Goal: Transaction & Acquisition: Purchase product/service

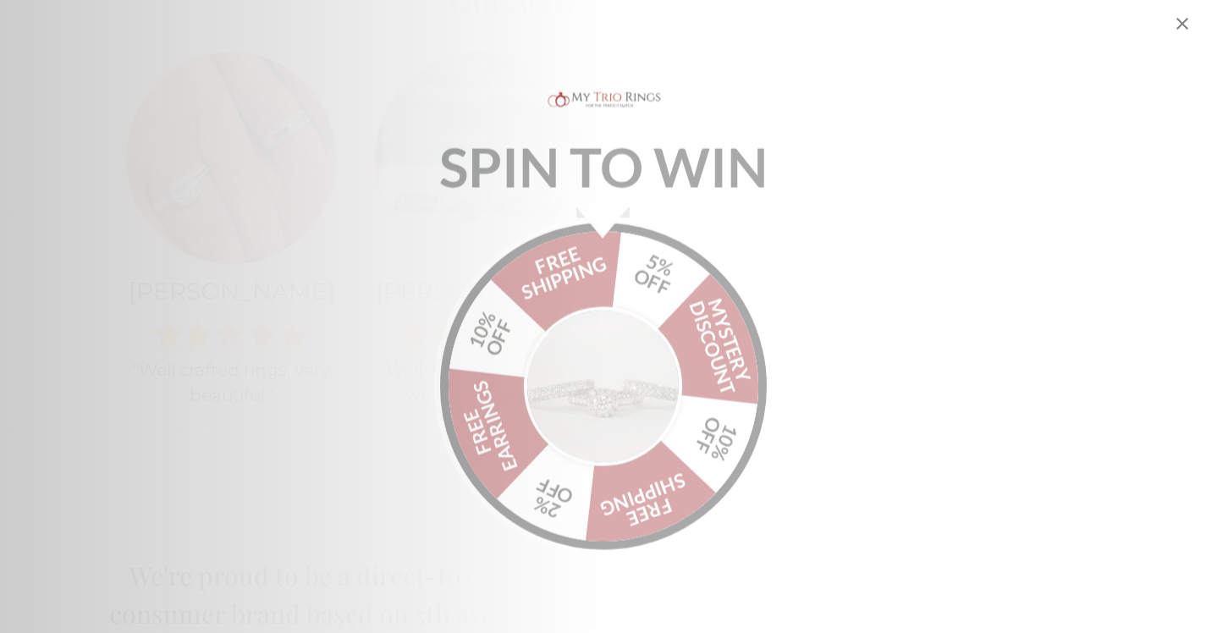
scroll to position [1968, 0]
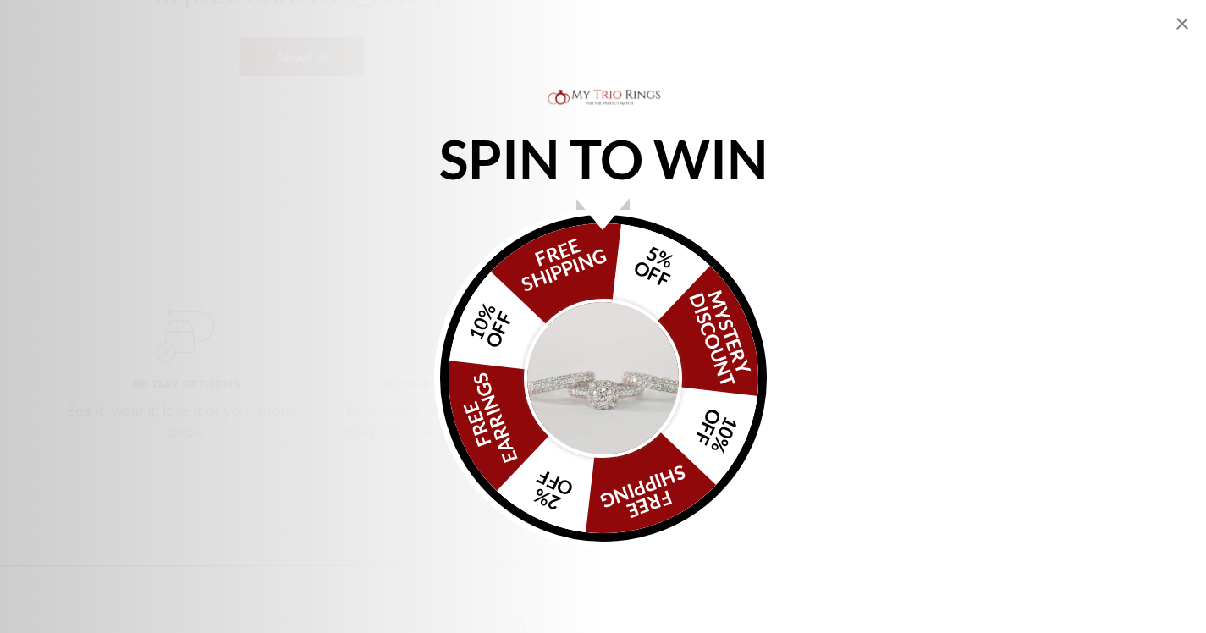
click at [1182, 28] on icon "Close popup" at bounding box center [1183, 24] width 20 height 20
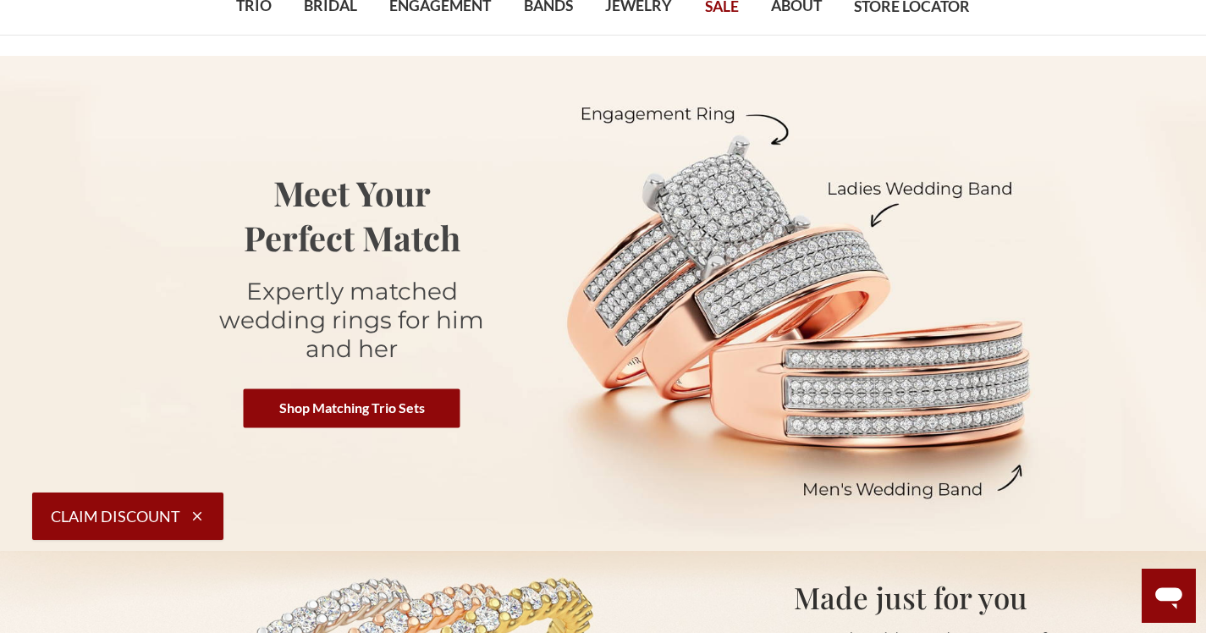
scroll to position [0, 0]
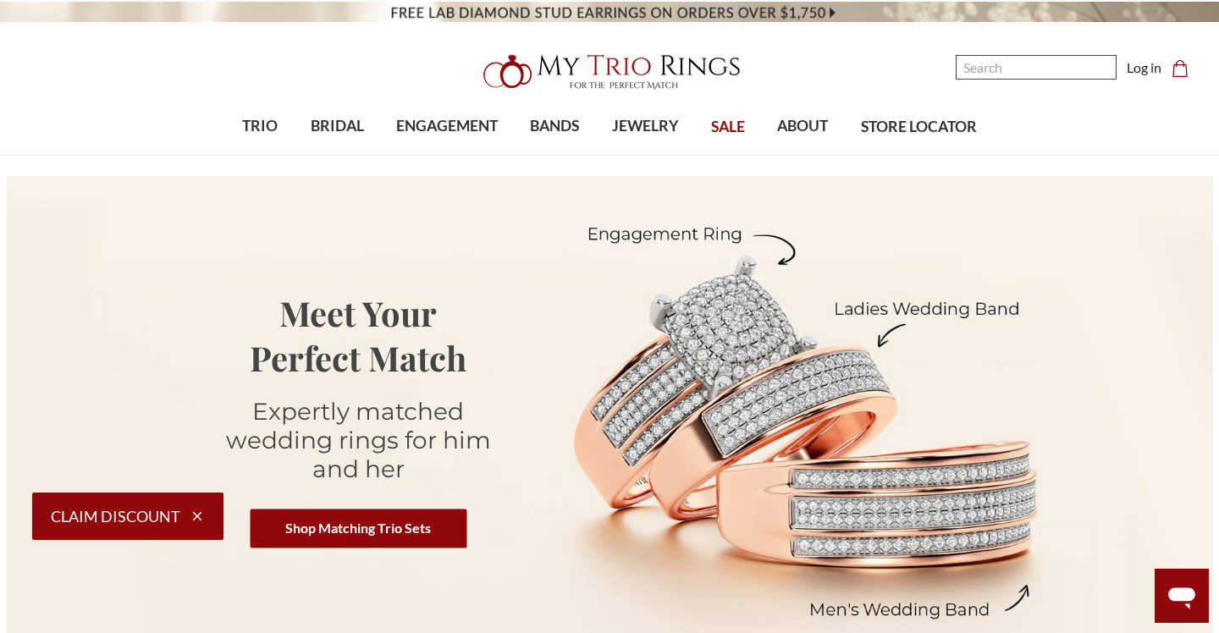
click at [986, 68] on input "Search" at bounding box center [1036, 67] width 161 height 25
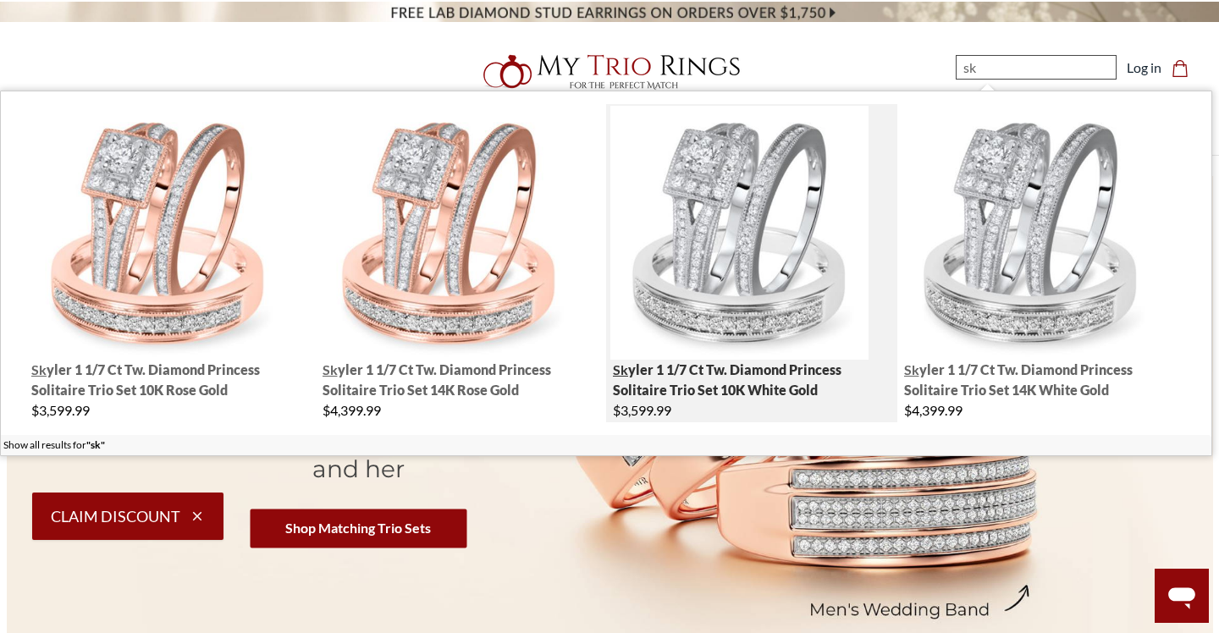
type input "sk"
click at [731, 385] on span "Sk yler 1 1/7 ct tw. Diamond Princess Solitaire Trio Set 10K White Gold" at bounding box center [727, 380] width 229 height 36
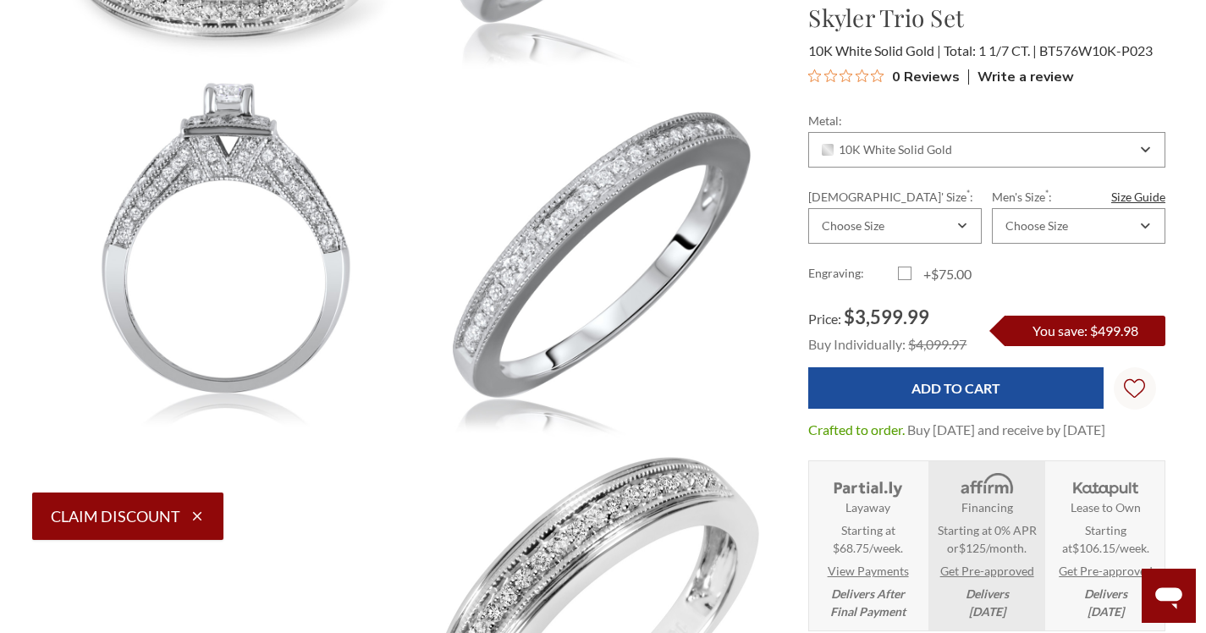
scroll to position [397, 0]
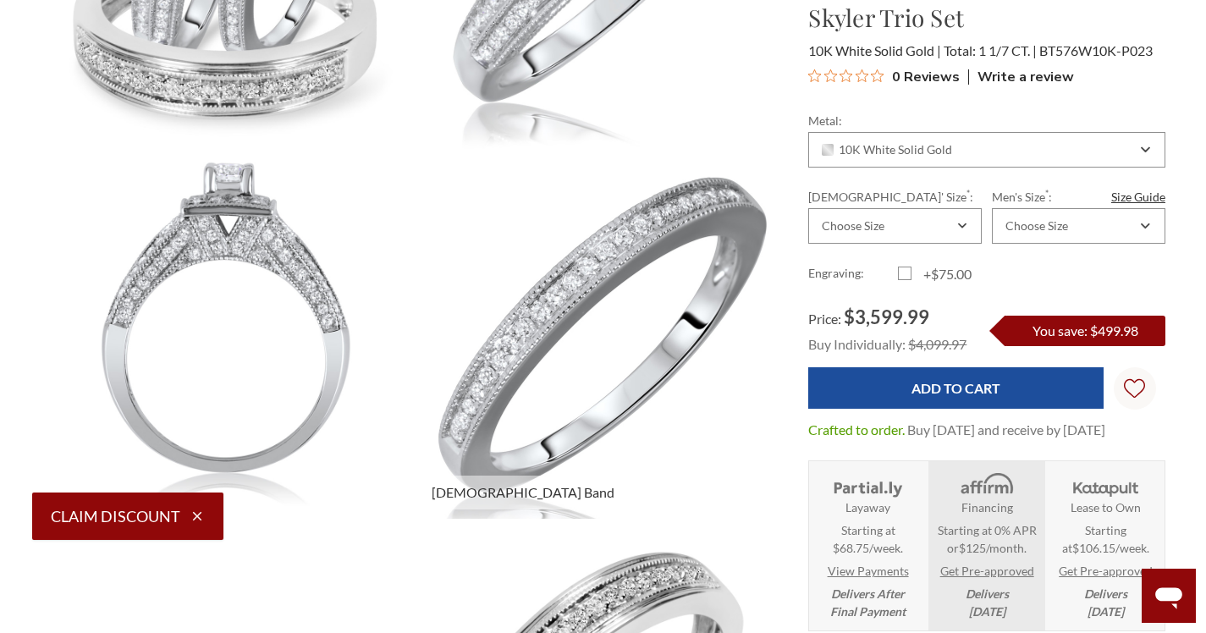
click at [519, 276] on img at bounding box center [597, 335] width 406 height 406
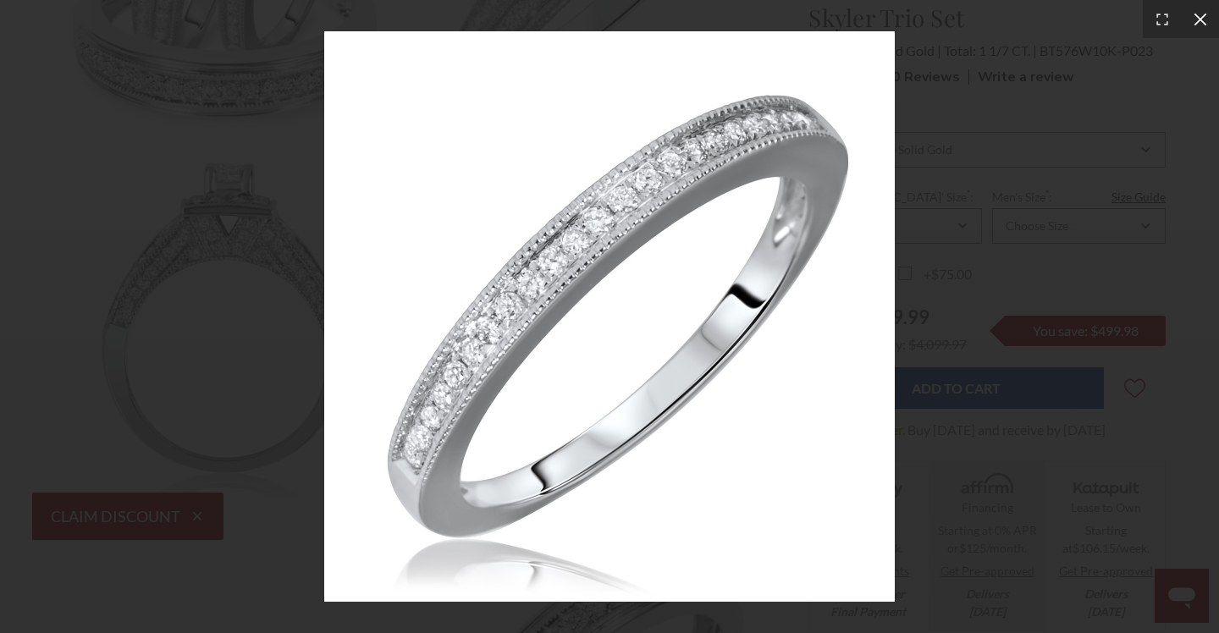
click at [1202, 25] on icon at bounding box center [1200, 19] width 17 height 17
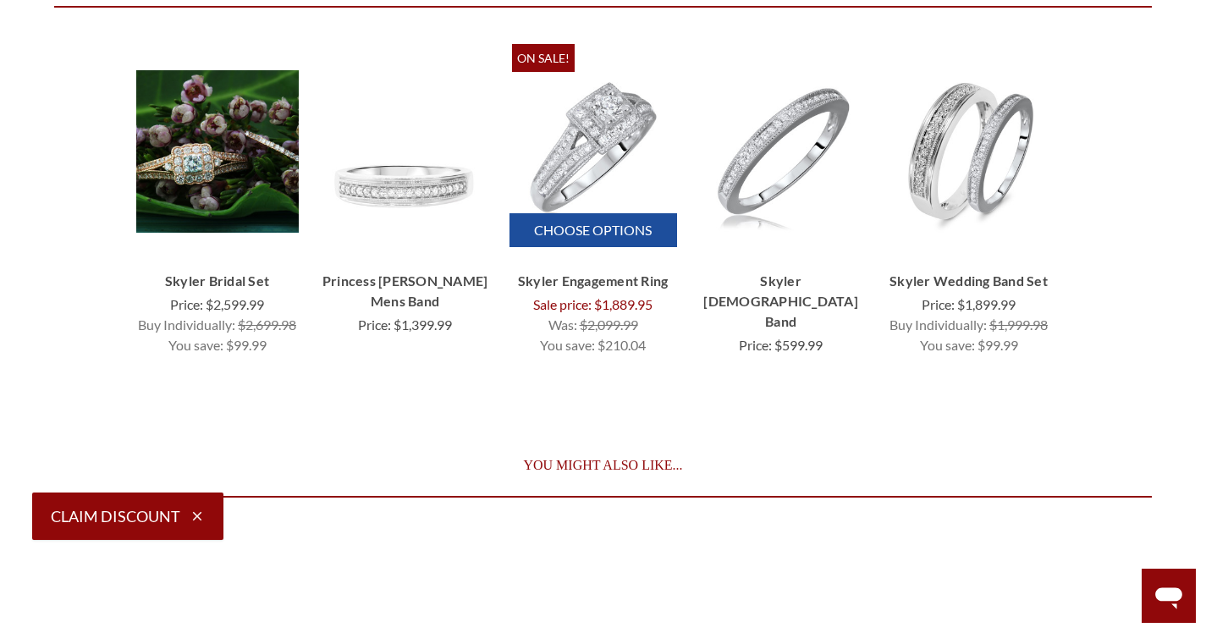
scroll to position [4624, 0]
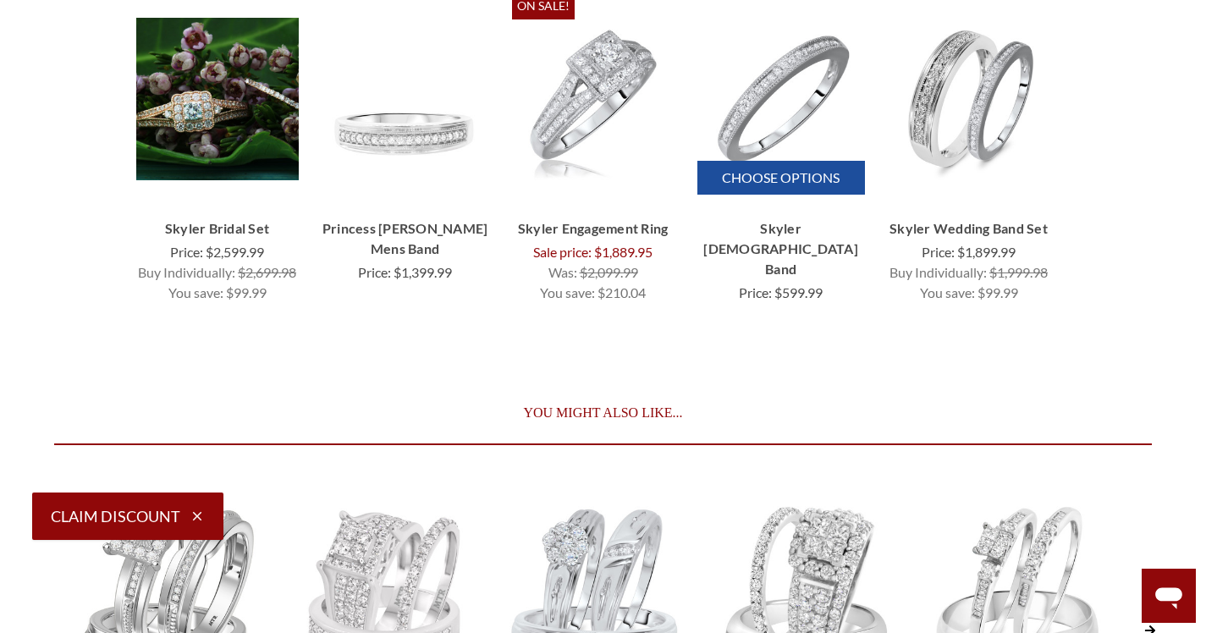
click at [779, 218] on link "Skyler Ladies Band" at bounding box center [782, 248] width 168 height 61
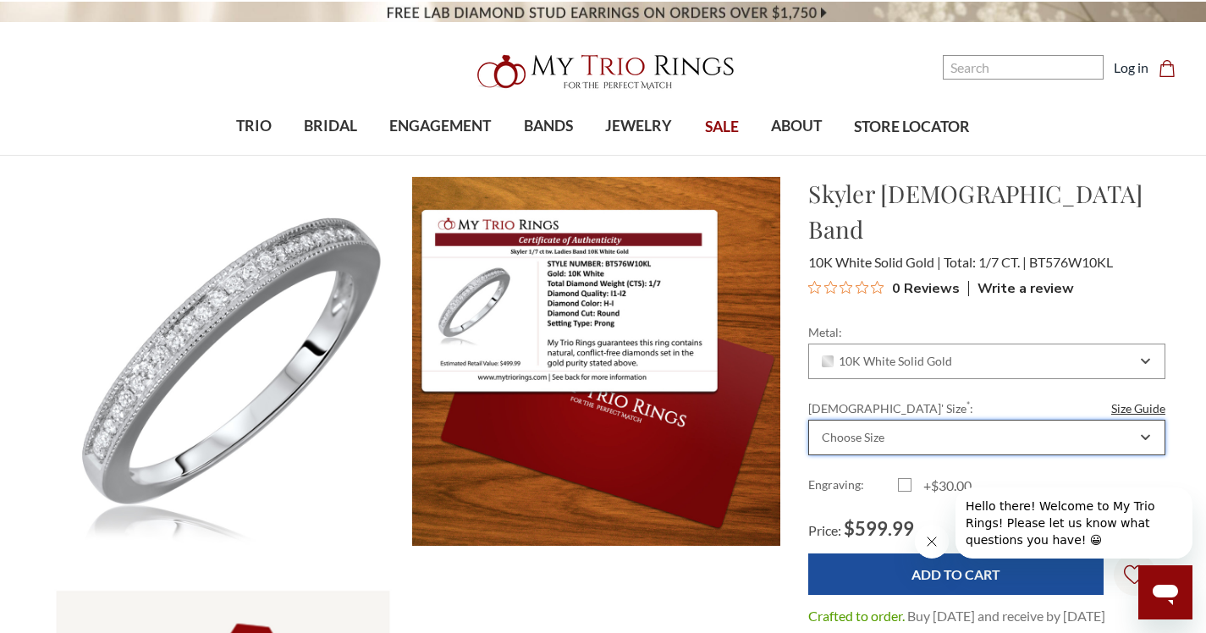
click at [927, 420] on div "Choose Size" at bounding box center [987, 438] width 357 height 36
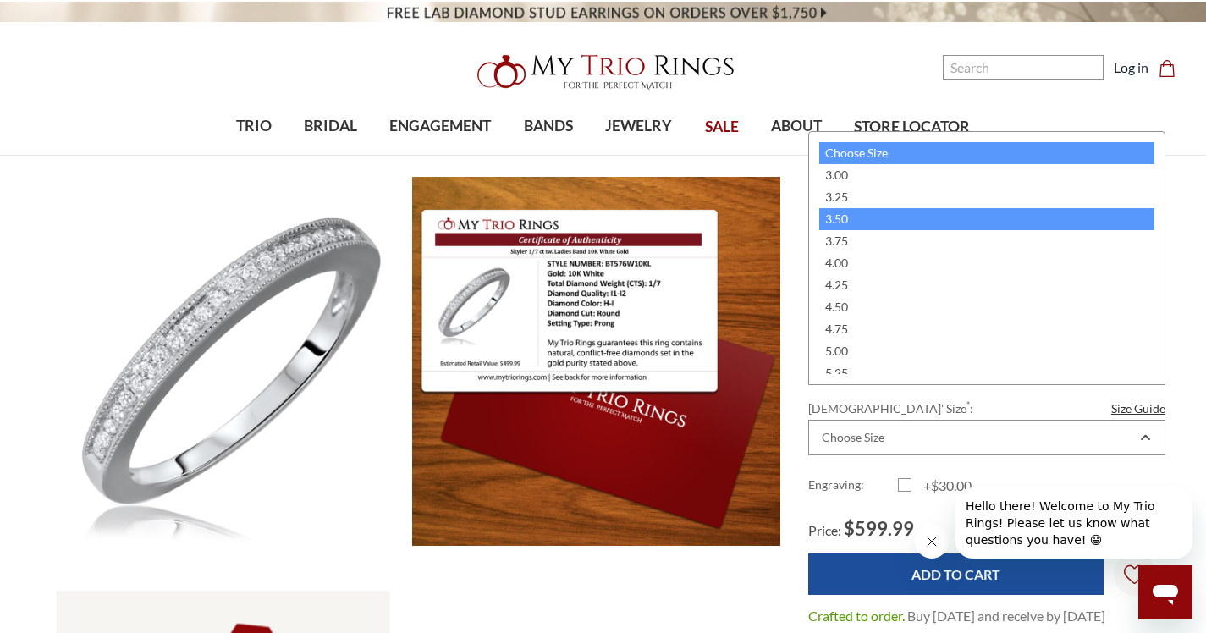
click at [850, 224] on div "3.50" at bounding box center [987, 219] width 335 height 22
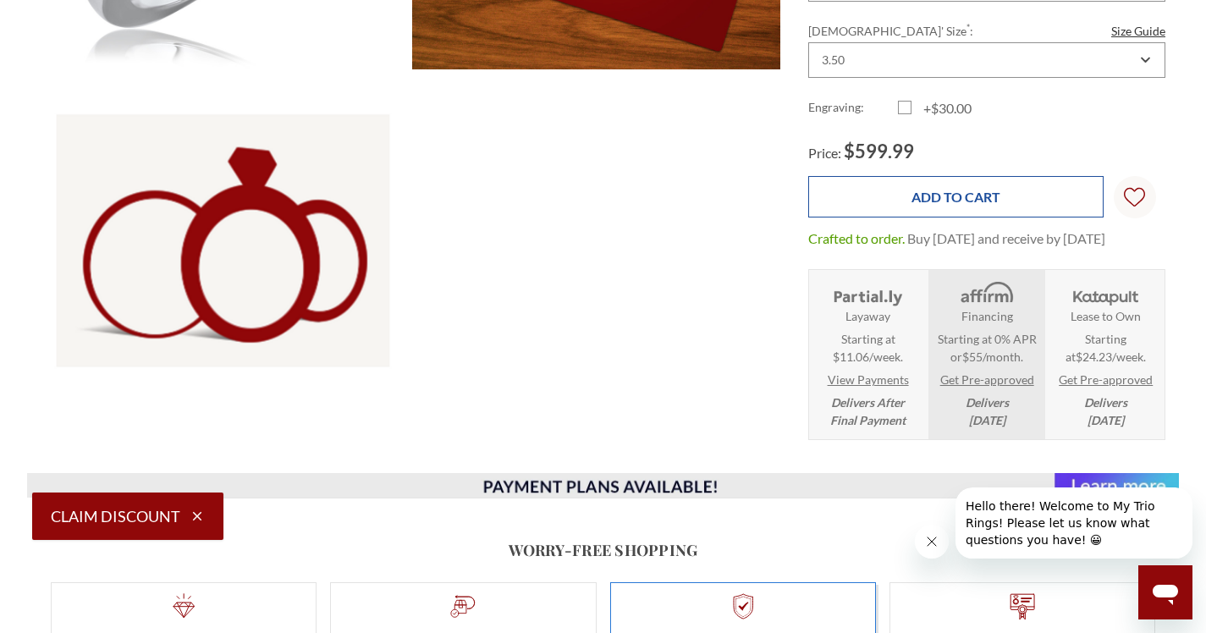
click at [970, 190] on input "Add to Cart" at bounding box center [956, 196] width 295 height 41
type input "Add to Cart"
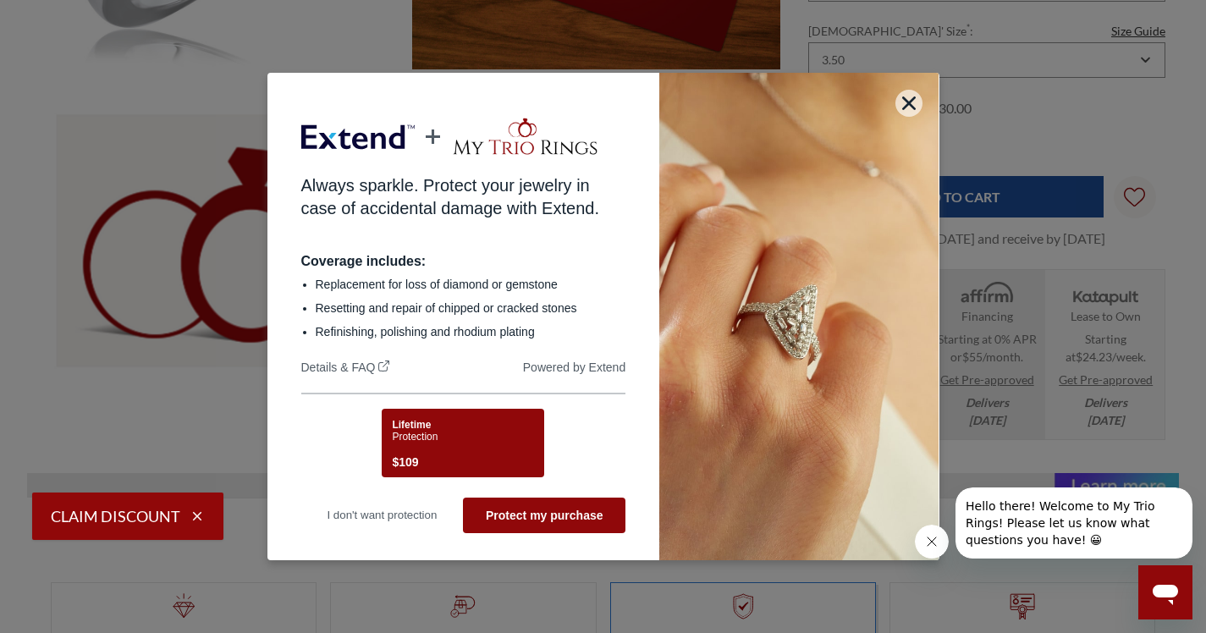
click at [414, 460] on span "$109" at bounding box center [405, 462] width 26 height 20
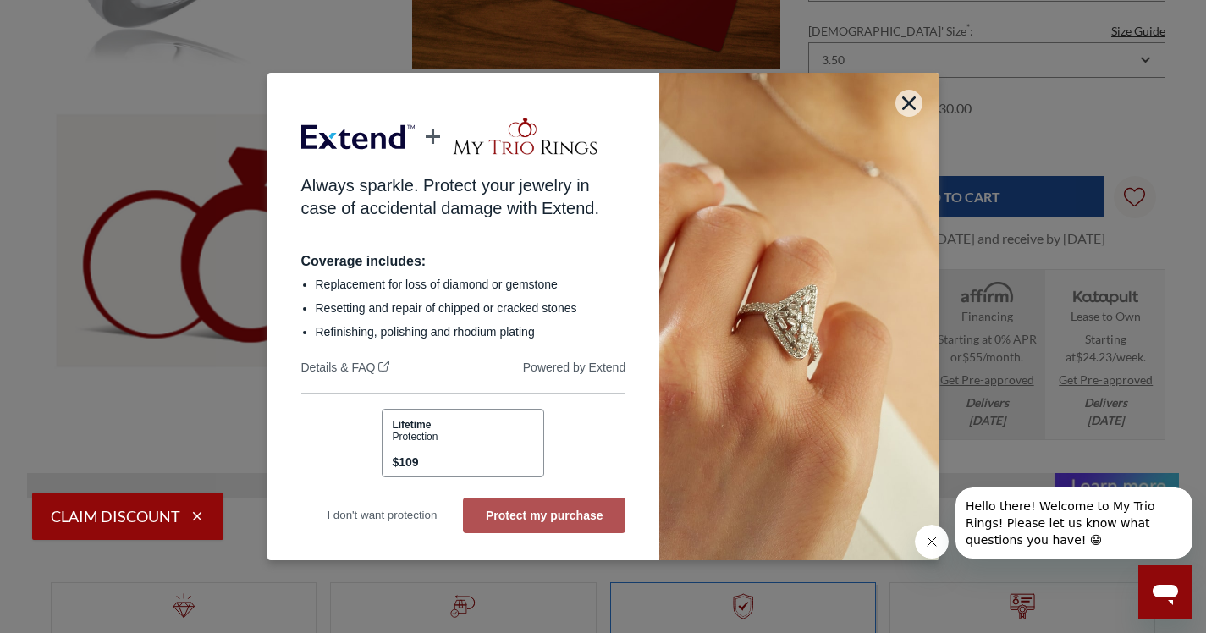
click at [549, 517] on button "Protect my purchase" at bounding box center [544, 516] width 163 height 36
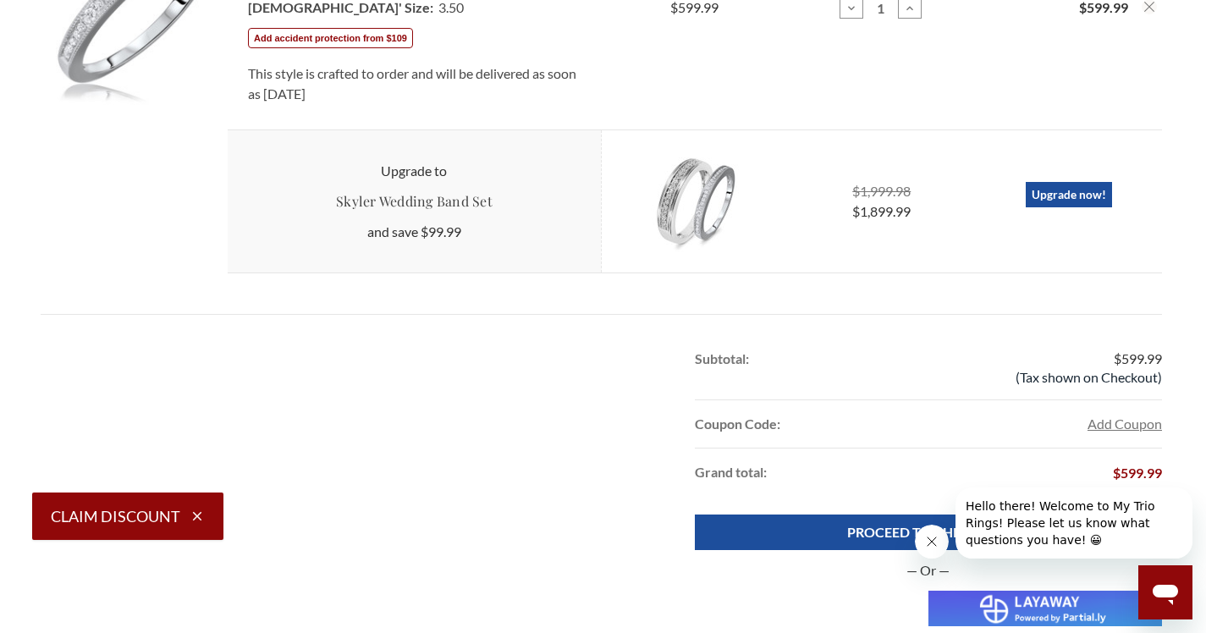
scroll to position [720, 0]
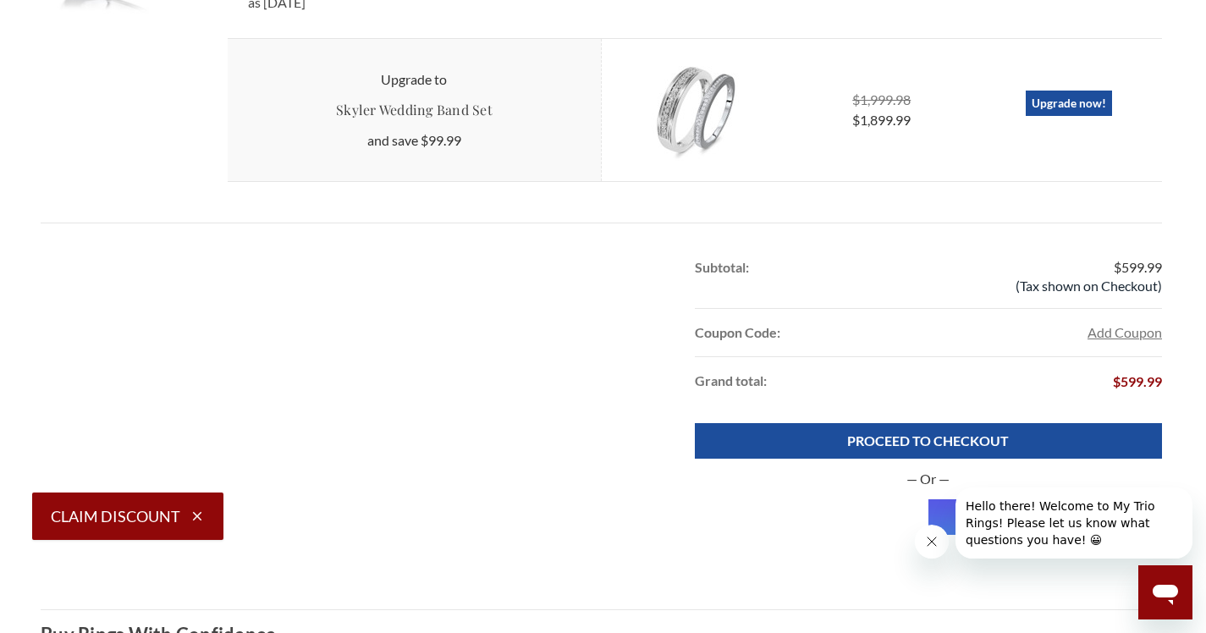
scroll to position [666, 0]
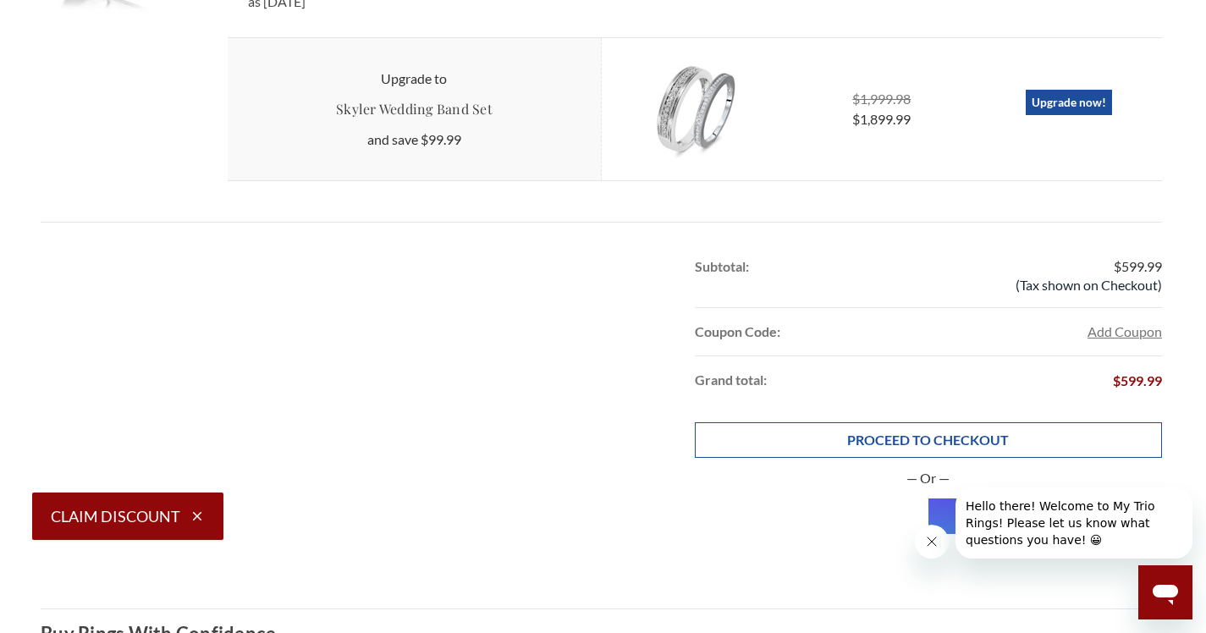
click at [918, 435] on link "PROCEED TO CHECKOUT" at bounding box center [928, 440] width 467 height 36
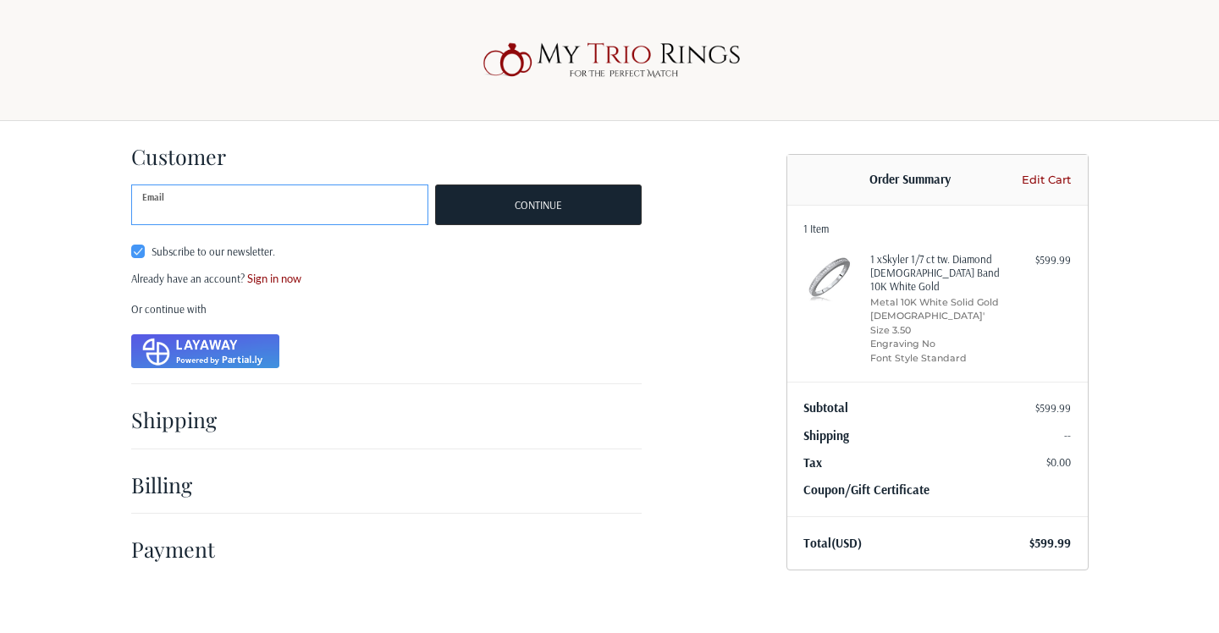
click at [239, 211] on input "Email" at bounding box center [280, 205] width 298 height 41
click at [0, 604] on div at bounding box center [0, 604] width 0 height 0
click at [257, 198] on input "Email" at bounding box center [280, 205] width 298 height 41
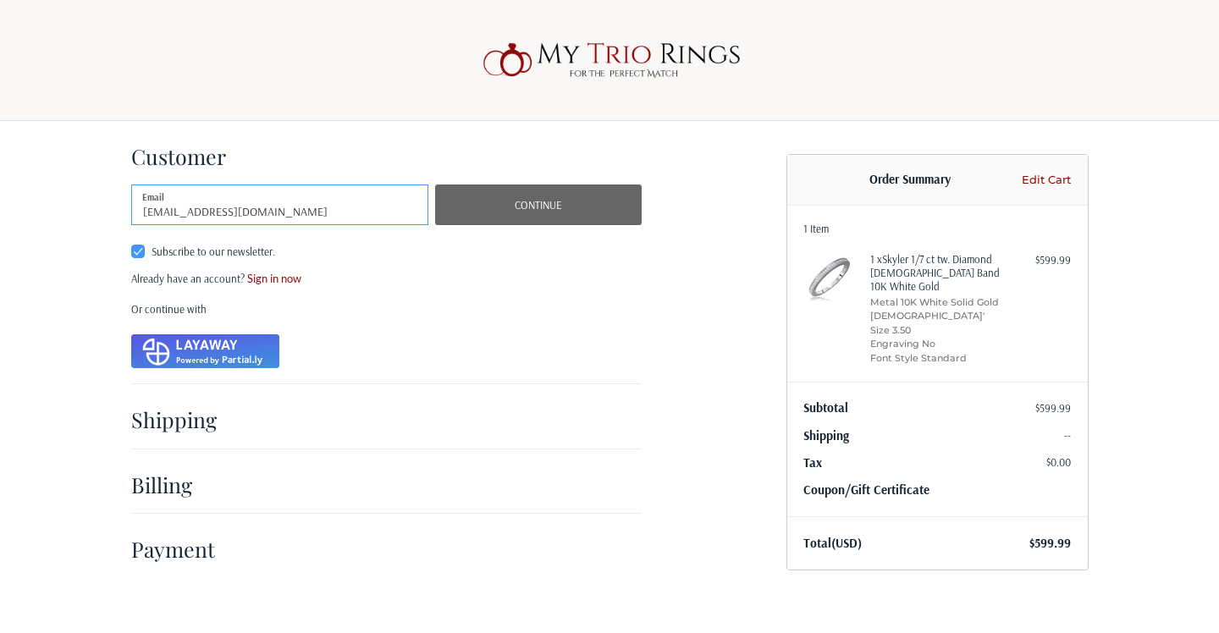
type input "[EMAIL_ADDRESS][DOMAIN_NAME]"
click at [539, 217] on button "Continue" at bounding box center [538, 205] width 206 height 41
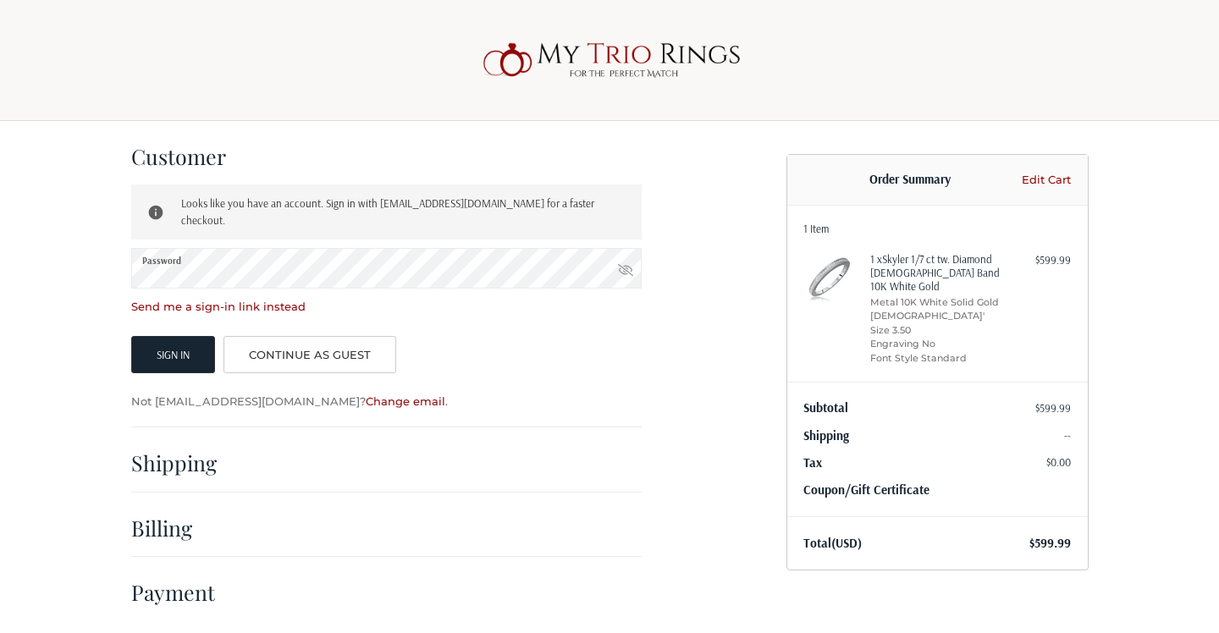
click at [231, 300] on link "Send me a sign-in link instead" at bounding box center [218, 307] width 174 height 14
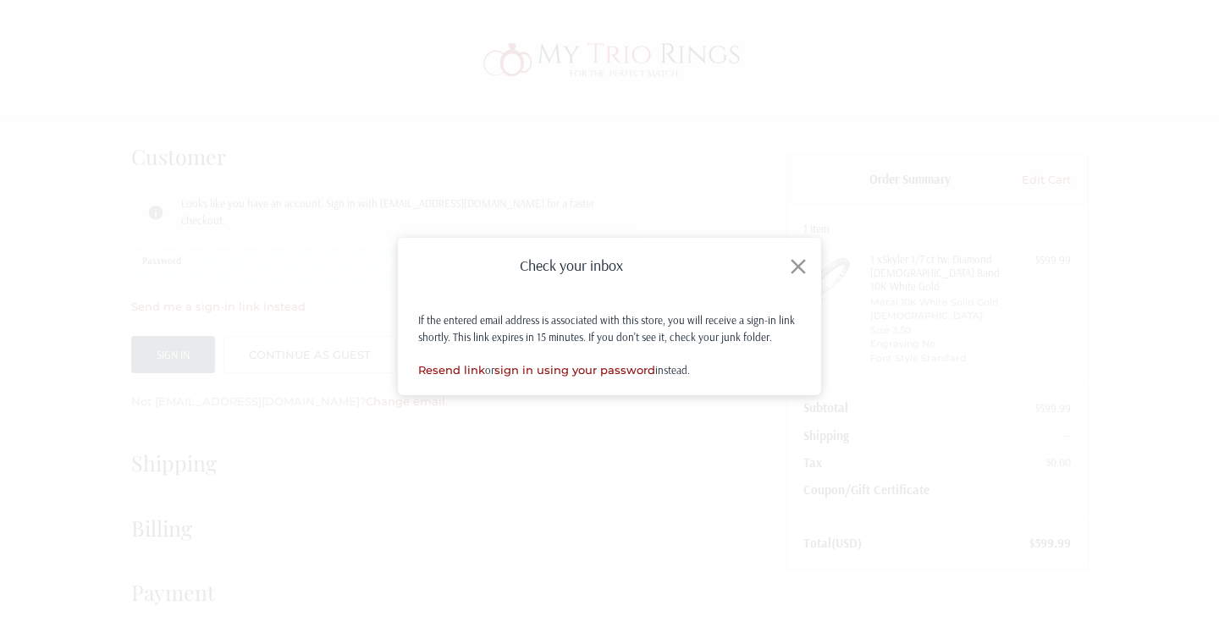
click at [798, 268] on icon at bounding box center [798, 266] width 25 height 25
